Goal: Check status: Check status

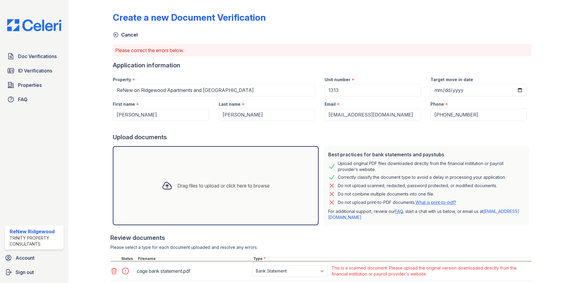
scroll to position [40, 0]
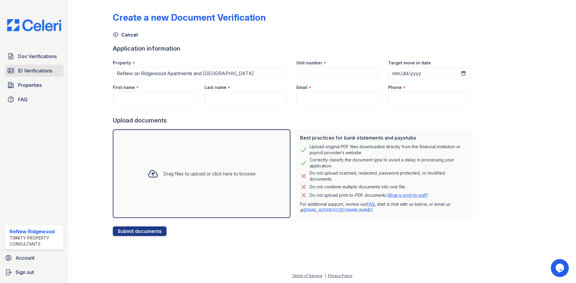
click at [31, 72] on span "ID Verifications" at bounding box center [35, 70] width 34 height 7
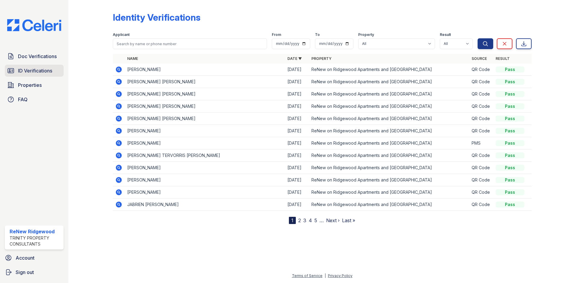
click at [41, 72] on span "ID Verifications" at bounding box center [35, 70] width 34 height 7
click at [120, 70] on icon at bounding box center [119, 70] width 6 height 6
